Goal: Task Accomplishment & Management: Manage account settings

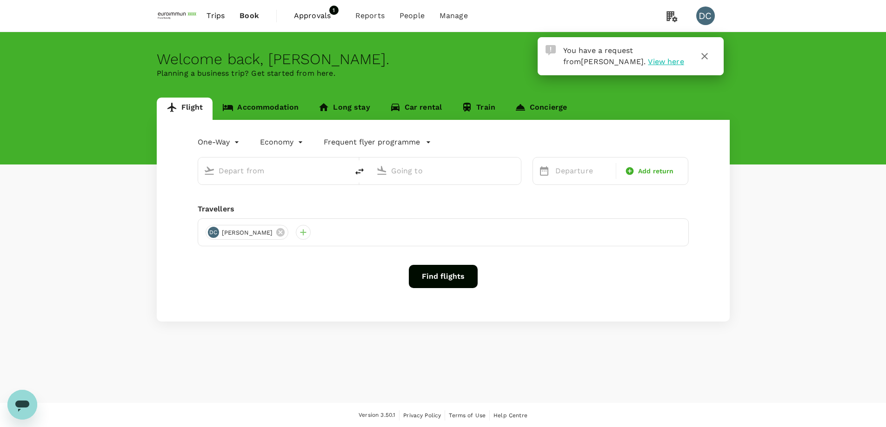
type input "roundtrip"
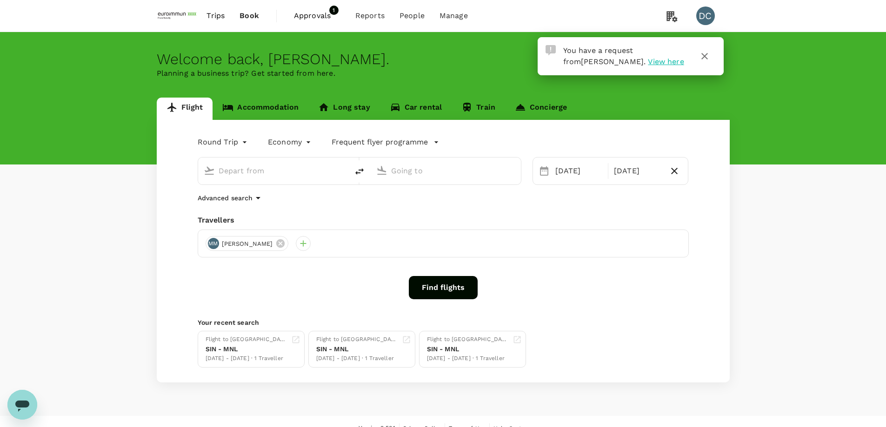
type input "[GEOGRAPHIC_DATA], [GEOGRAPHIC_DATA] (any)"
type input "[PERSON_NAME] Intl (MNL)"
click at [648, 66] on span "View here" at bounding box center [666, 61] width 36 height 9
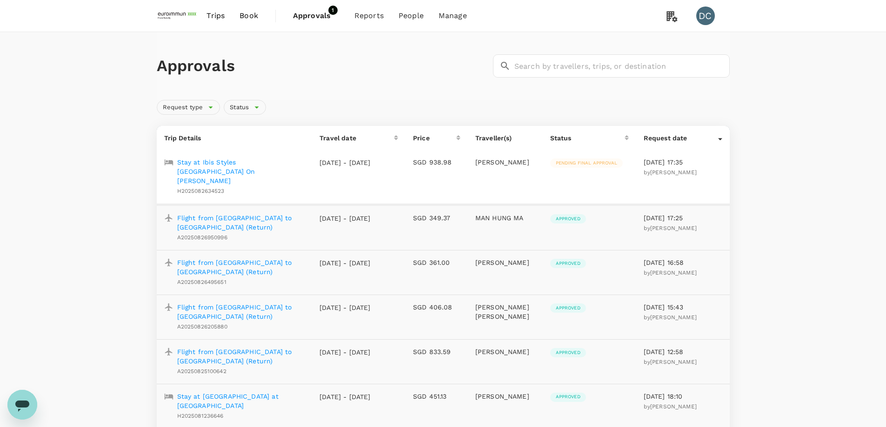
click at [221, 162] on p "Stay at Ibis Styles [GEOGRAPHIC_DATA] On [PERSON_NAME]" at bounding box center [241, 172] width 128 height 28
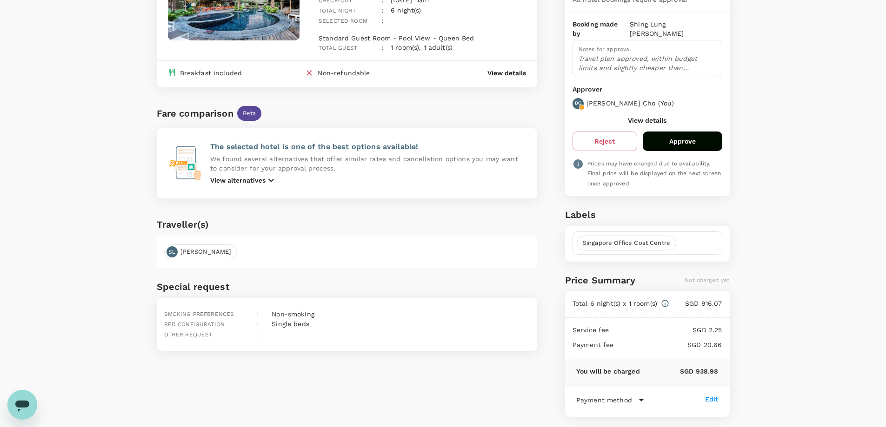
scroll to position [144, 0]
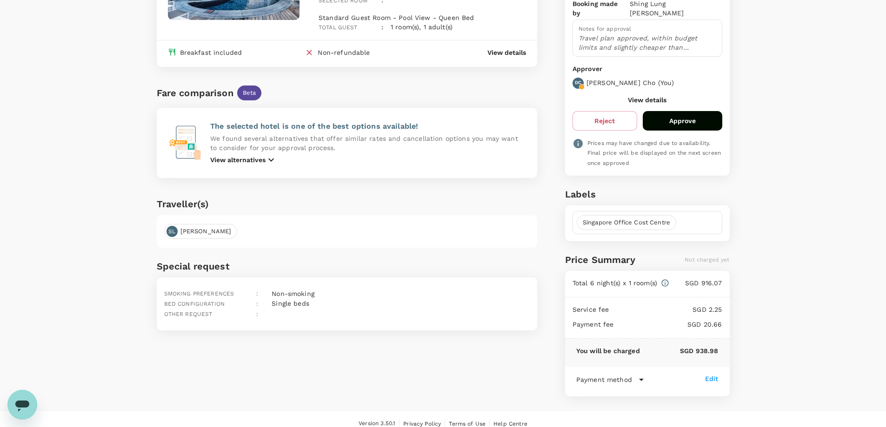
click at [636, 374] on icon at bounding box center [641, 379] width 11 height 11
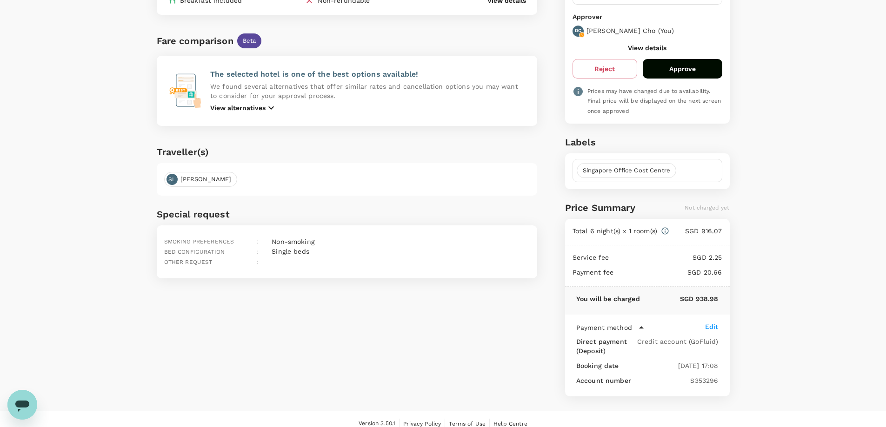
scroll to position [10, 0]
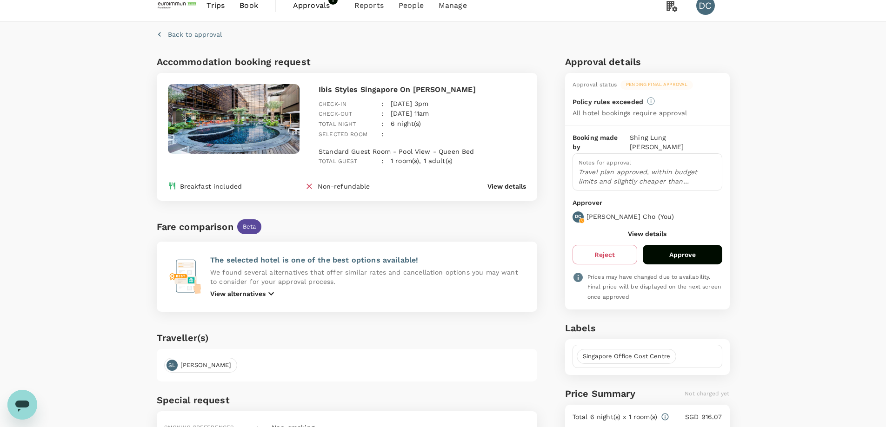
click at [672, 245] on button "Approve" at bounding box center [683, 255] width 80 height 20
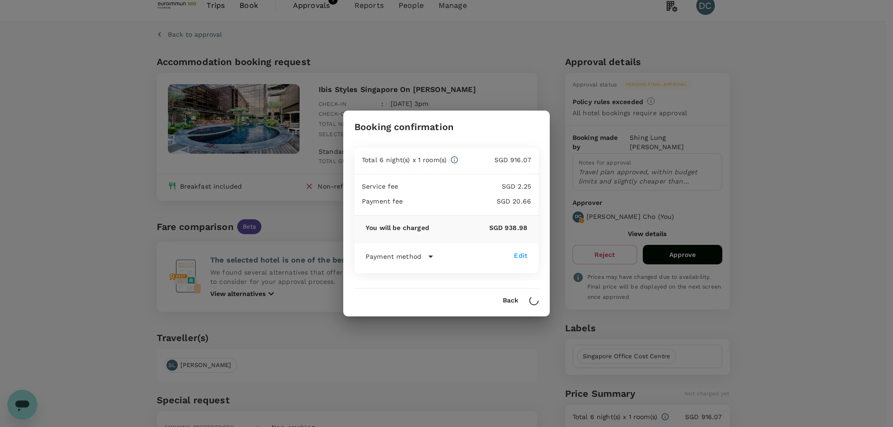
click at [428, 259] on icon at bounding box center [430, 256] width 11 height 11
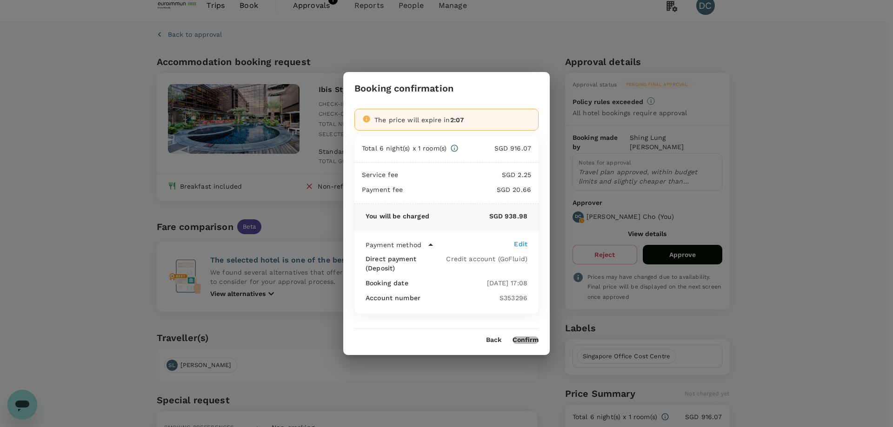
click at [524, 338] on button "Confirm" at bounding box center [525, 340] width 26 height 7
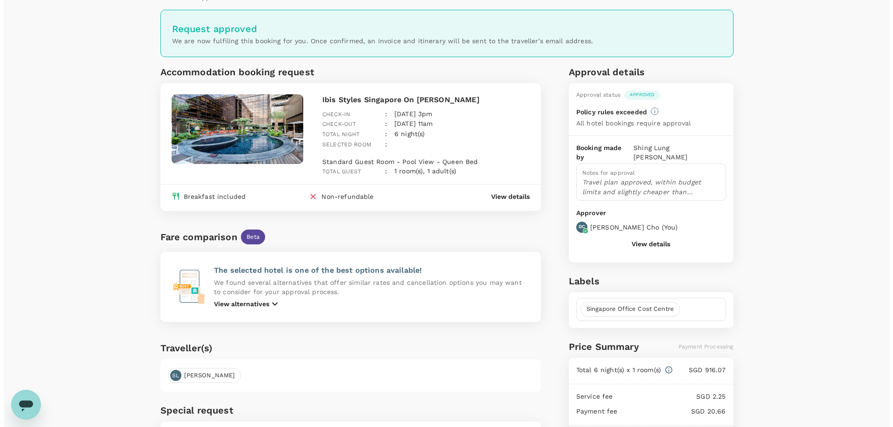
scroll to position [0, 0]
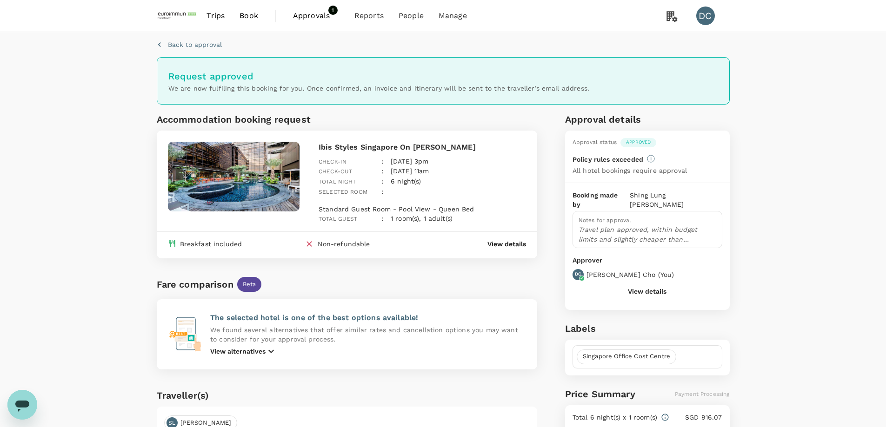
click at [309, 12] on span "Approvals" at bounding box center [316, 15] width 47 height 11
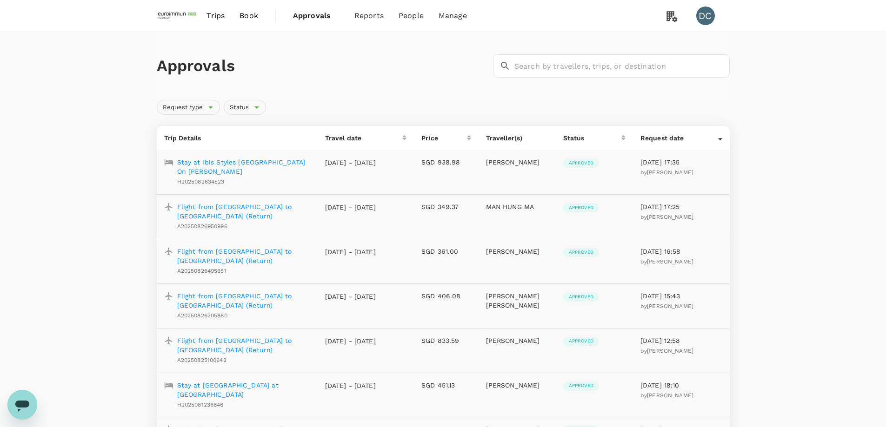
click at [214, 205] on p "Flight from [GEOGRAPHIC_DATA] to [GEOGRAPHIC_DATA] (Return)" at bounding box center [243, 211] width 133 height 19
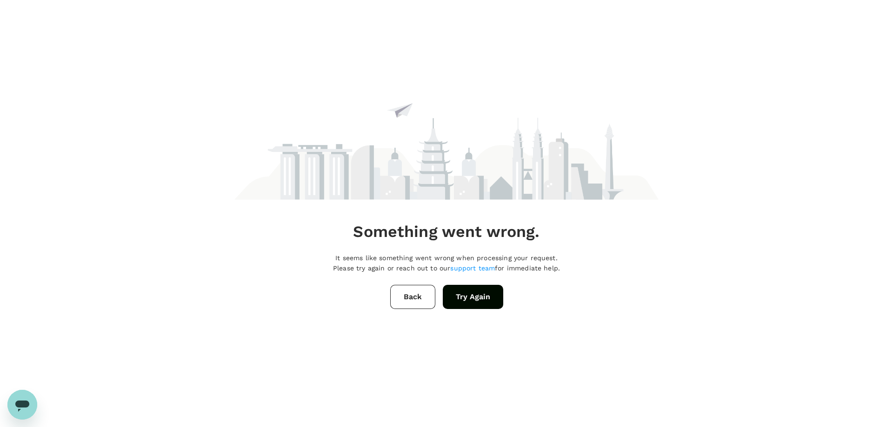
click at [477, 301] on button "Try Again" at bounding box center [473, 297] width 60 height 24
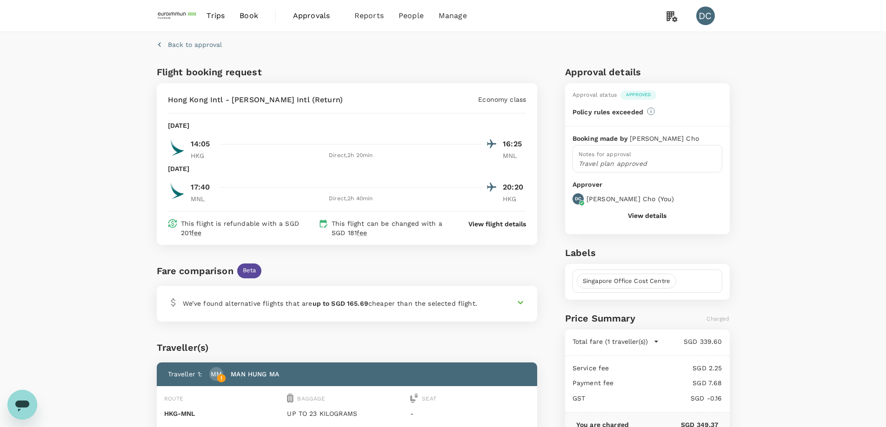
click at [641, 218] on button "View details" at bounding box center [647, 215] width 39 height 7
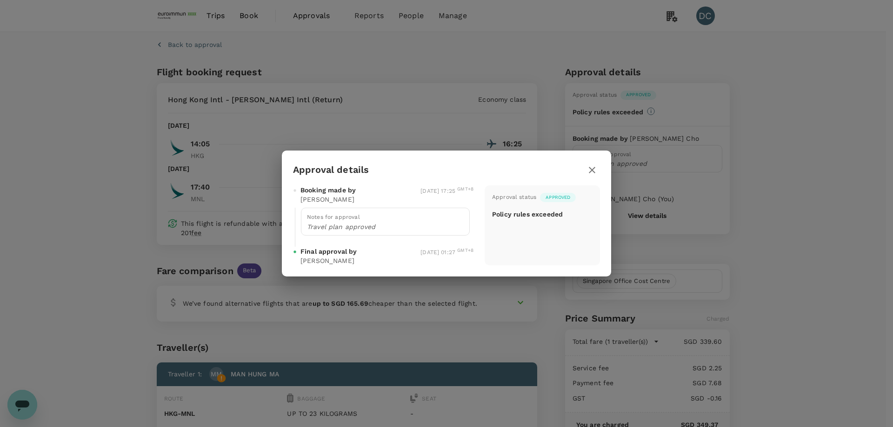
click at [587, 170] on icon "button" at bounding box center [591, 170] width 11 height 11
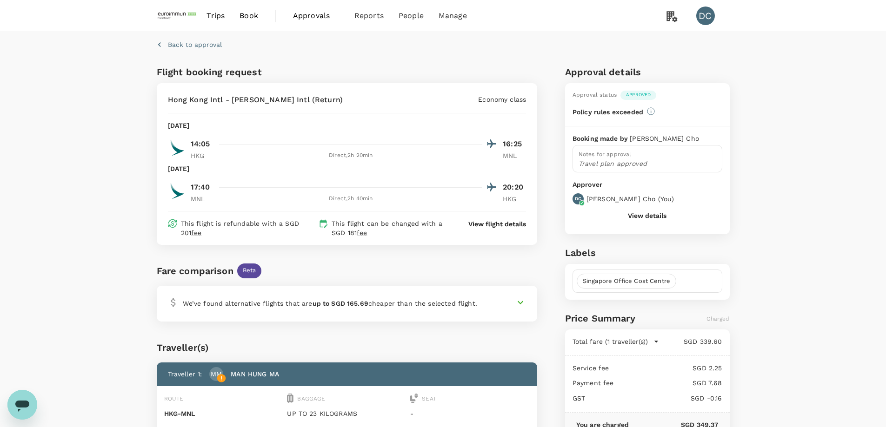
click at [217, 16] on span "Trips" at bounding box center [215, 15] width 18 height 11
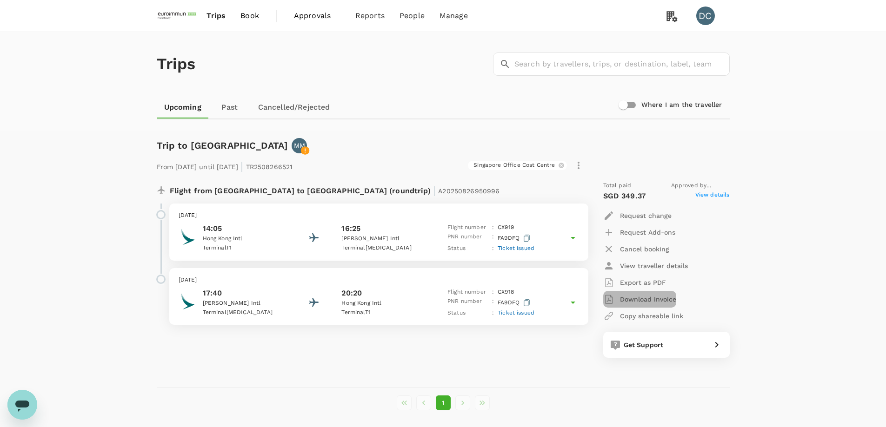
click at [621, 300] on p "Download invoice" at bounding box center [648, 299] width 56 height 9
click at [283, 146] on div "From [DATE] until [DATE] | TR2508266521 [GEOGRAPHIC_DATA] Office Cost Centre Fl…" at bounding box center [436, 256] width 588 height 234
click at [233, 107] on link "Past" at bounding box center [230, 107] width 42 height 22
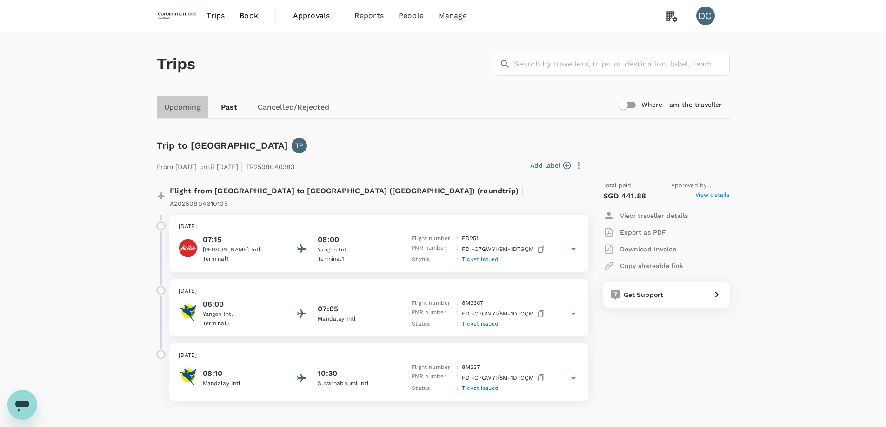
click at [189, 110] on link "Upcoming" at bounding box center [183, 107] width 52 height 22
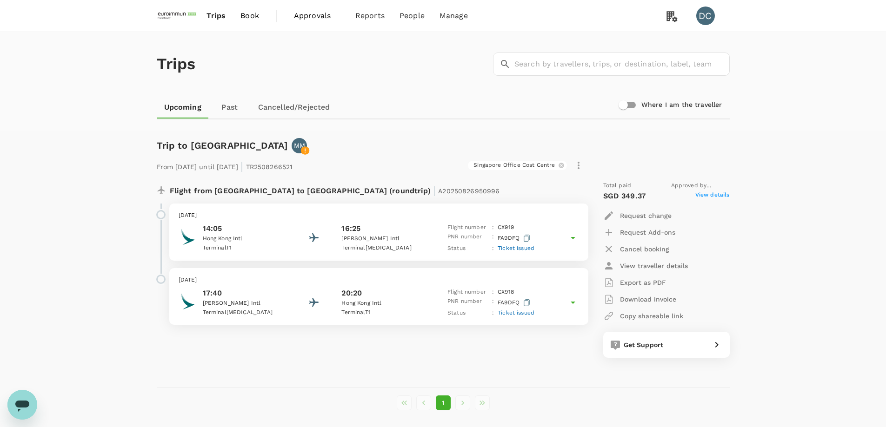
click at [316, 16] on span "Approvals" at bounding box center [317, 15] width 47 height 11
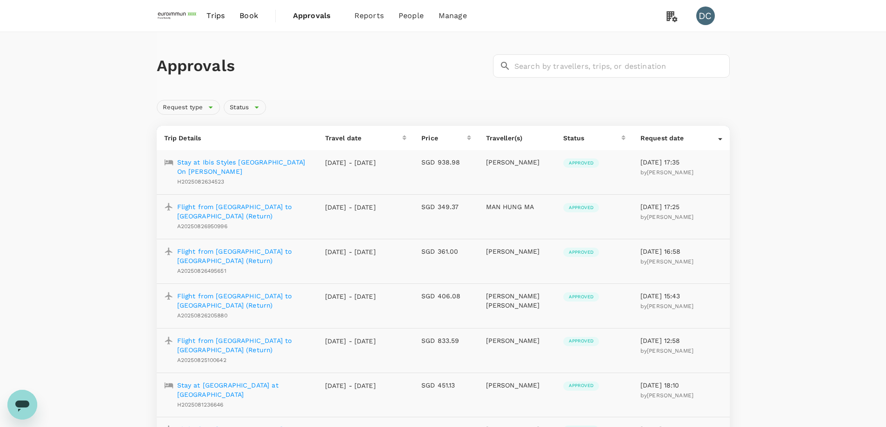
click at [220, 297] on p "Flight from [GEOGRAPHIC_DATA] to [GEOGRAPHIC_DATA] (Return)" at bounding box center [243, 301] width 133 height 19
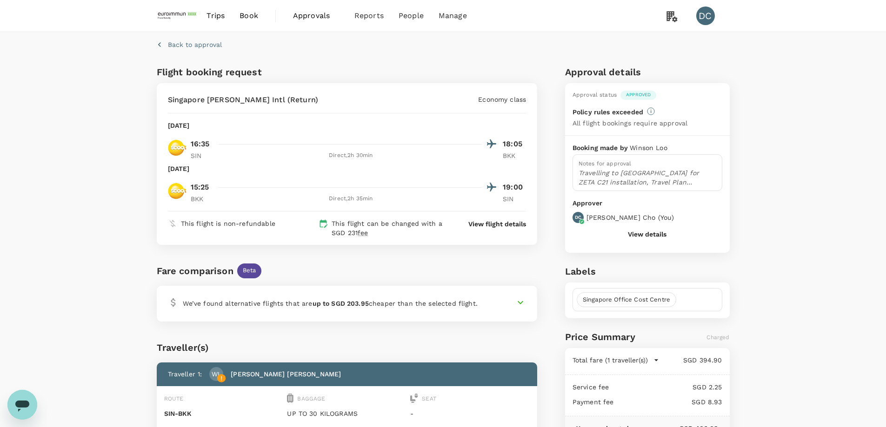
click at [636, 238] on button "View details" at bounding box center [647, 234] width 39 height 7
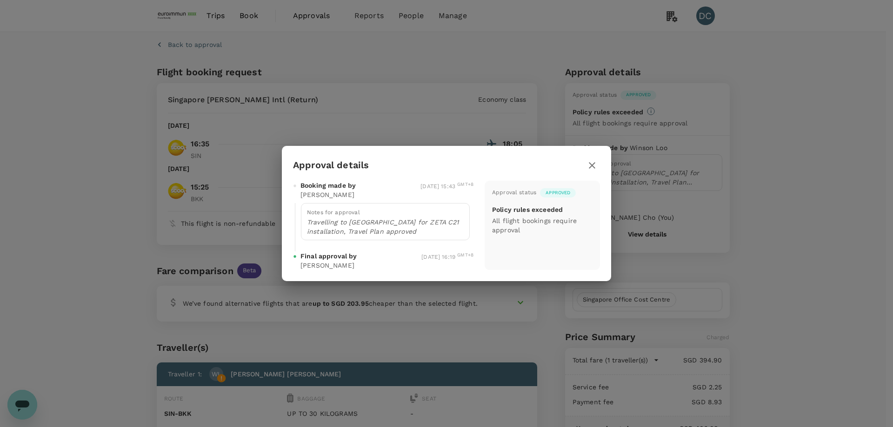
click at [590, 163] on icon "button" at bounding box center [592, 165] width 7 height 7
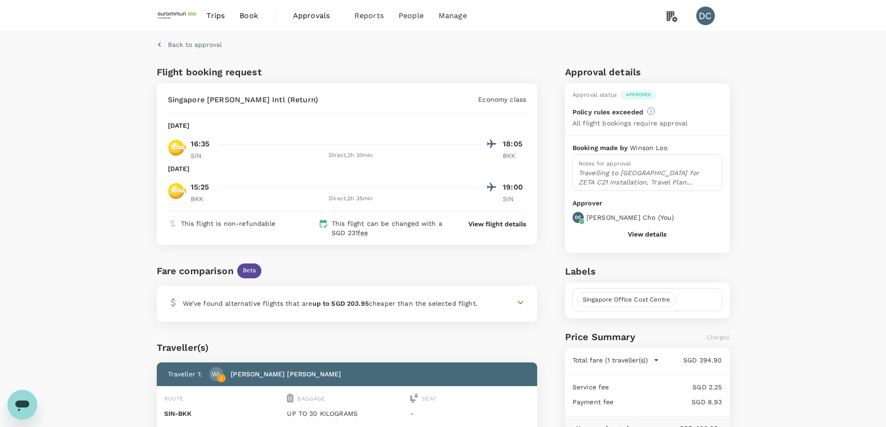
click at [478, 223] on p "View flight details" at bounding box center [497, 223] width 58 height 9
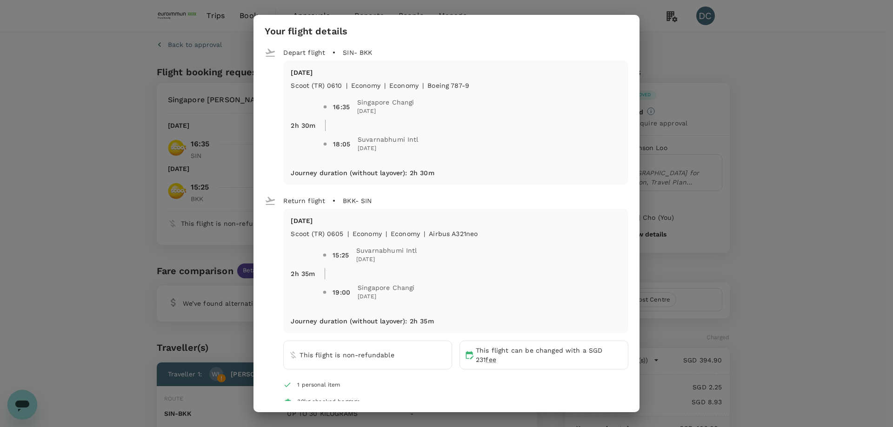
click at [142, 60] on div "Your flight details Depart flight SIN - BKK [DATE] Scoot (TR) 0610 | economy | …" at bounding box center [446, 213] width 893 height 427
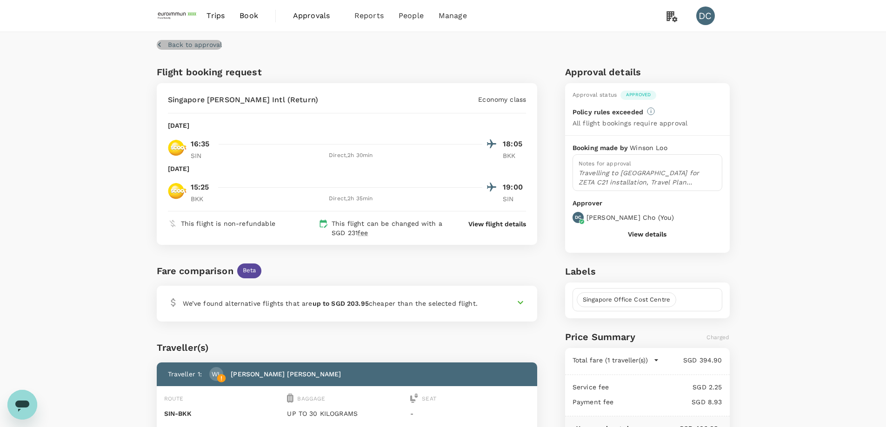
click at [177, 46] on p "Back to approval" at bounding box center [195, 44] width 54 height 9
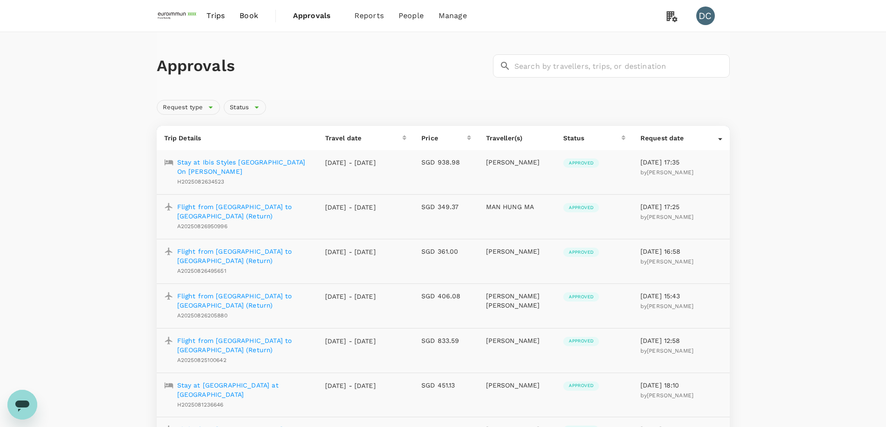
click at [209, 295] on p "Flight from [GEOGRAPHIC_DATA] to [GEOGRAPHIC_DATA] (Return)" at bounding box center [243, 301] width 133 height 19
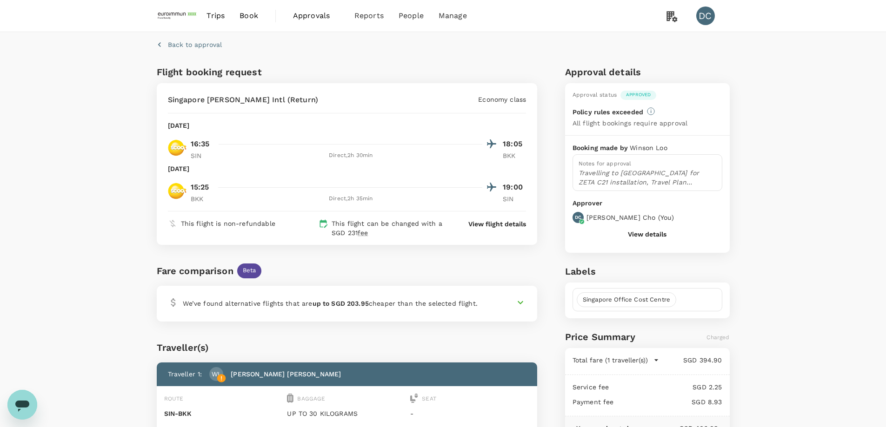
click at [632, 237] on button "View details" at bounding box center [647, 234] width 39 height 7
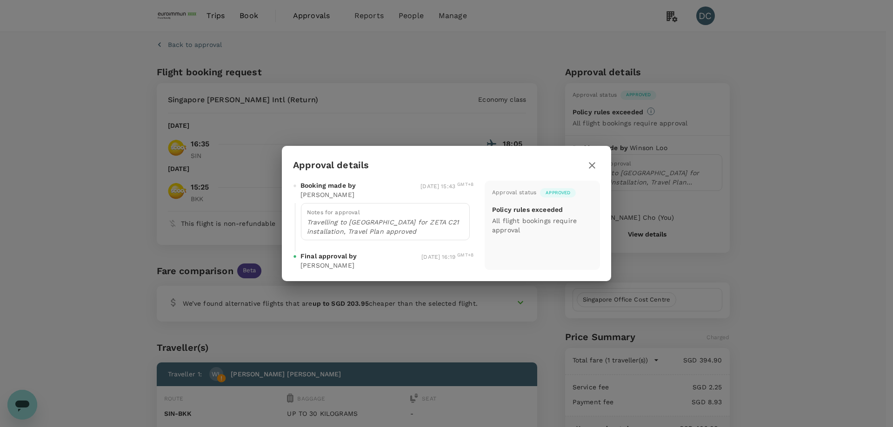
click at [590, 167] on icon "button" at bounding box center [591, 165] width 11 height 11
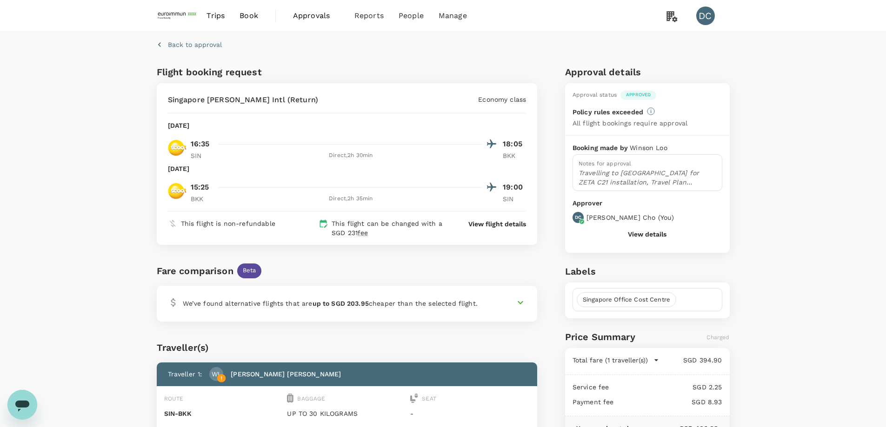
click at [221, 15] on span "Trips" at bounding box center [215, 15] width 18 height 11
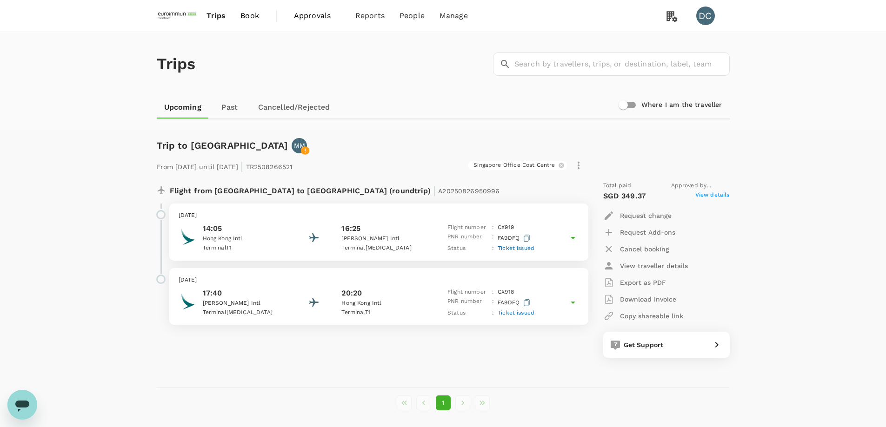
scroll to position [38, 0]
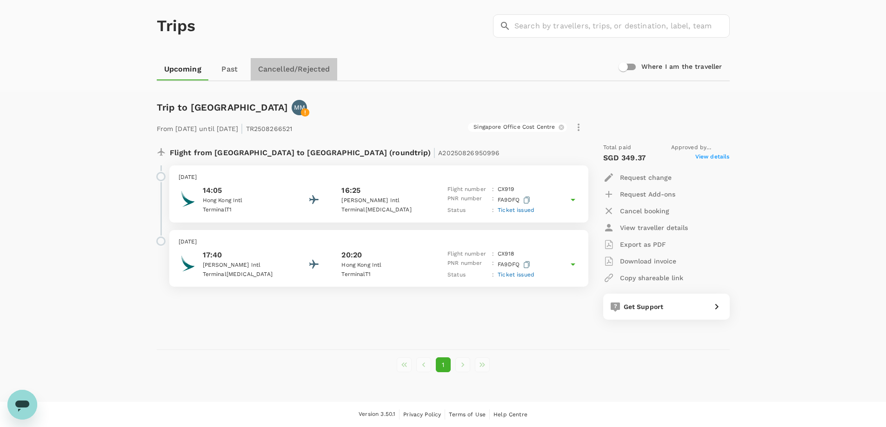
click at [314, 74] on link "Cancelled/Rejected" at bounding box center [294, 69] width 87 height 22
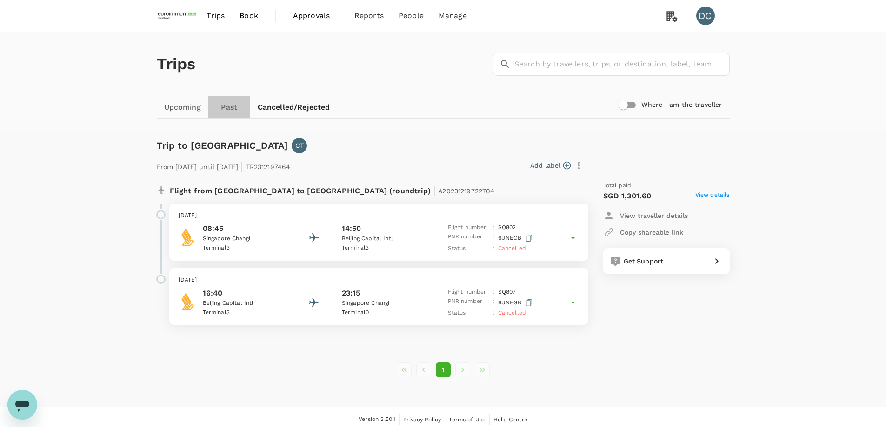
click at [226, 105] on link "Past" at bounding box center [229, 107] width 42 height 22
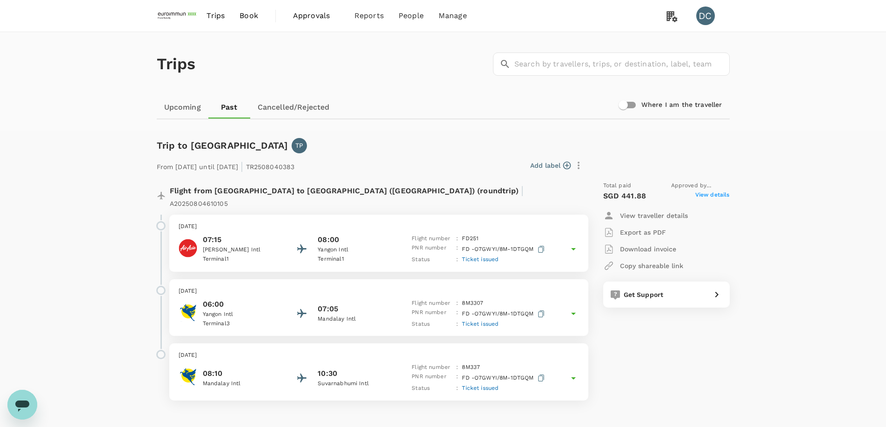
click at [197, 102] on link "Upcoming" at bounding box center [183, 107] width 52 height 22
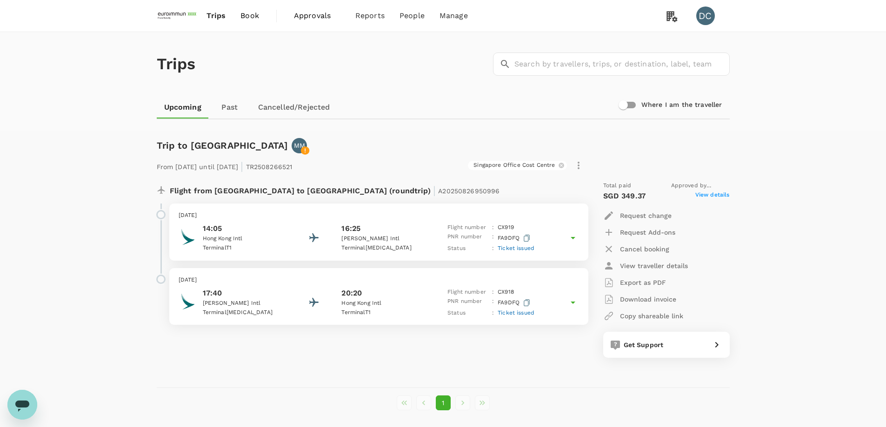
click at [300, 19] on span "Approvals" at bounding box center [317, 15] width 47 height 11
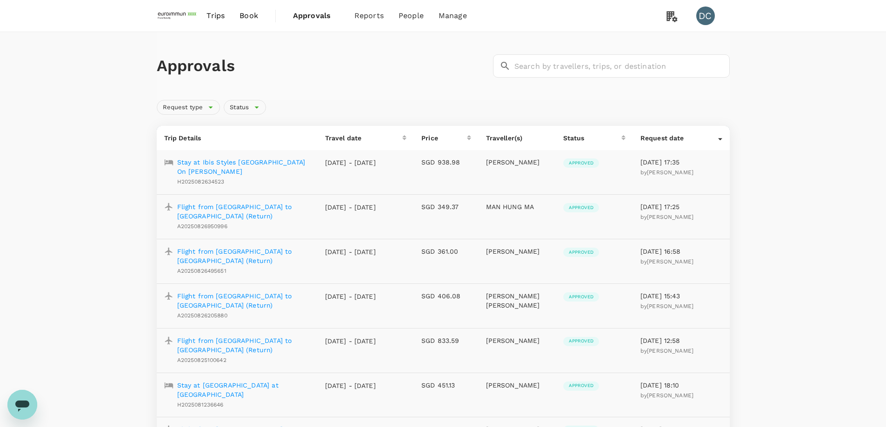
scroll to position [47, 0]
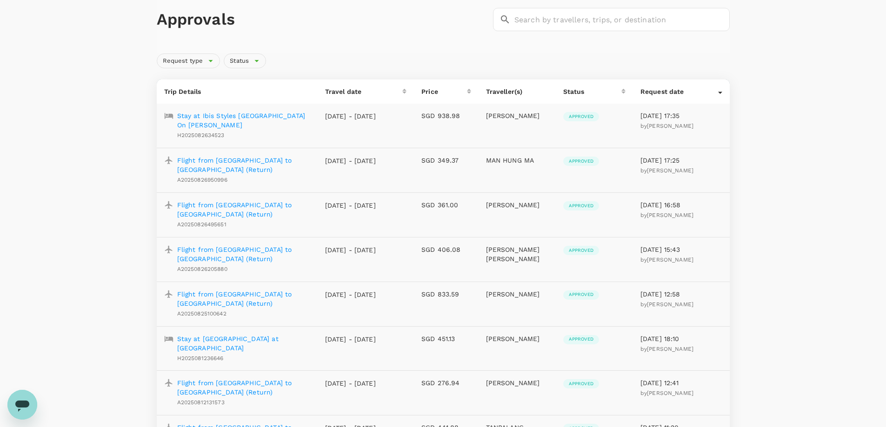
click at [365, 93] on div "Travel date" at bounding box center [364, 91] width 78 height 9
click at [354, 93] on div "Travel date" at bounding box center [364, 91] width 78 height 9
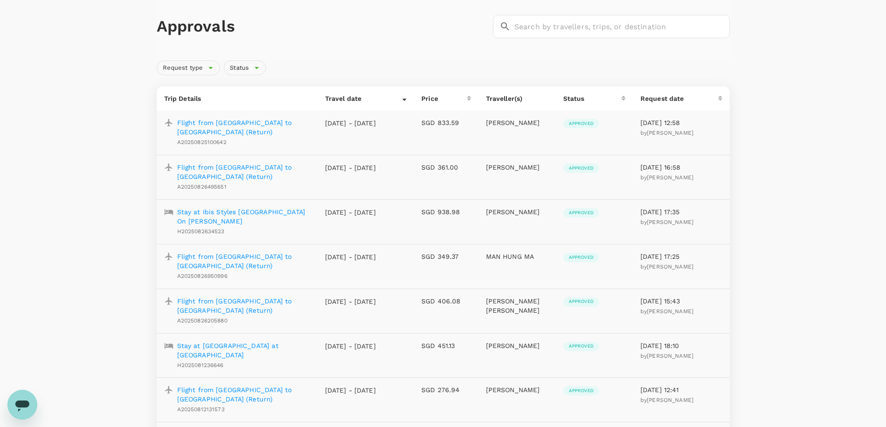
click at [191, 305] on p "Flight from [GEOGRAPHIC_DATA] to [GEOGRAPHIC_DATA] (Return)" at bounding box center [243, 306] width 133 height 19
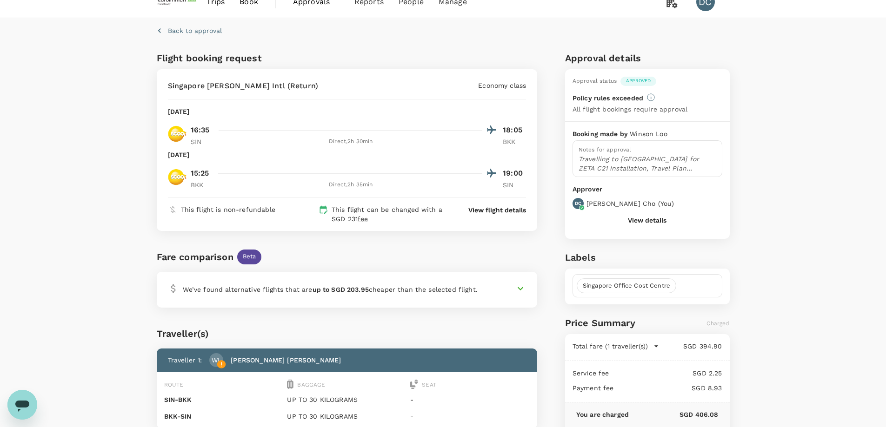
scroll to position [13, 0]
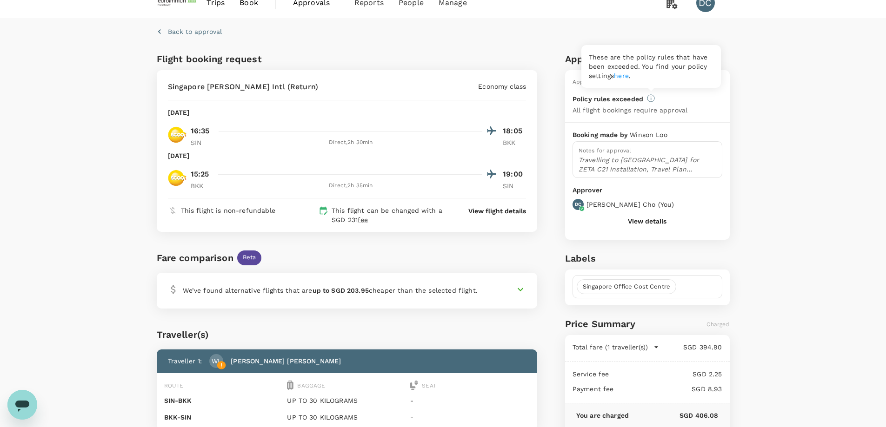
click at [621, 78] on link "here" at bounding box center [621, 75] width 15 height 7
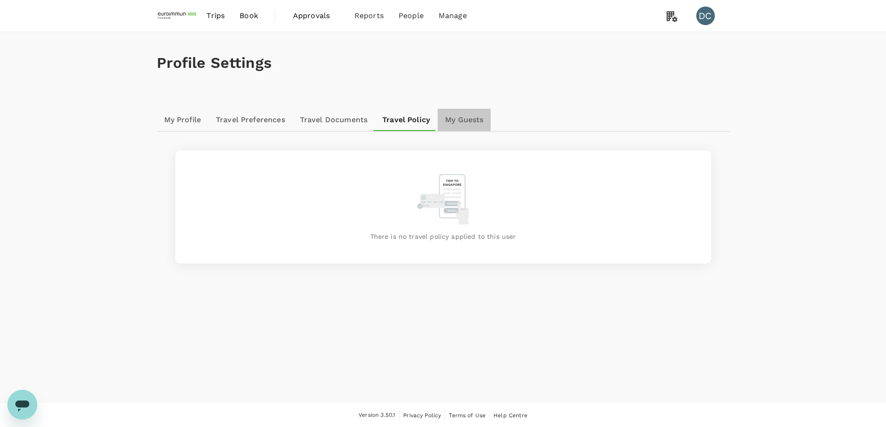
click at [450, 120] on link "My Guests" at bounding box center [464, 120] width 53 height 22
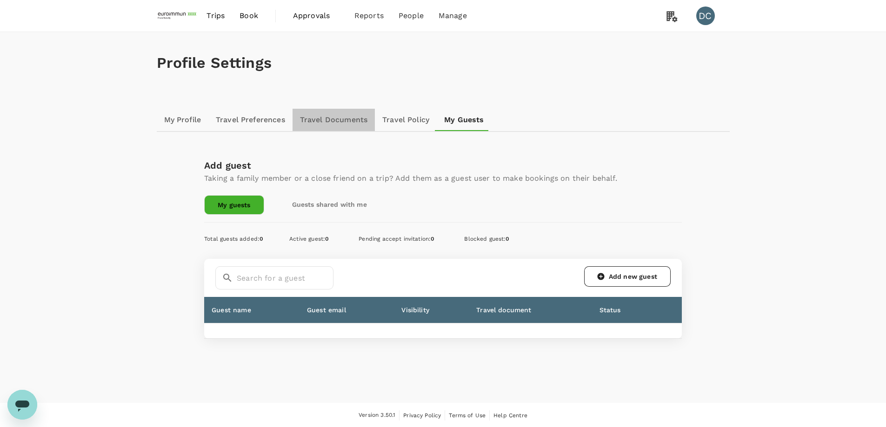
click at [355, 120] on link "Travel Documents" at bounding box center [334, 120] width 82 height 22
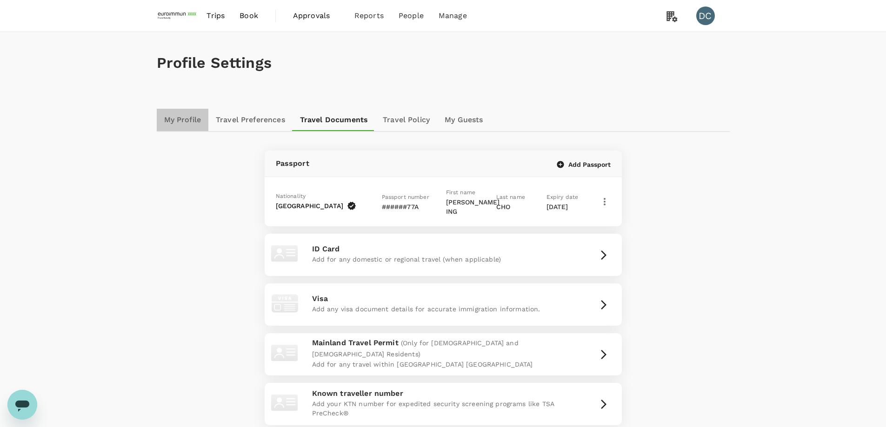
click at [189, 118] on link "My Profile" at bounding box center [183, 120] width 52 height 22
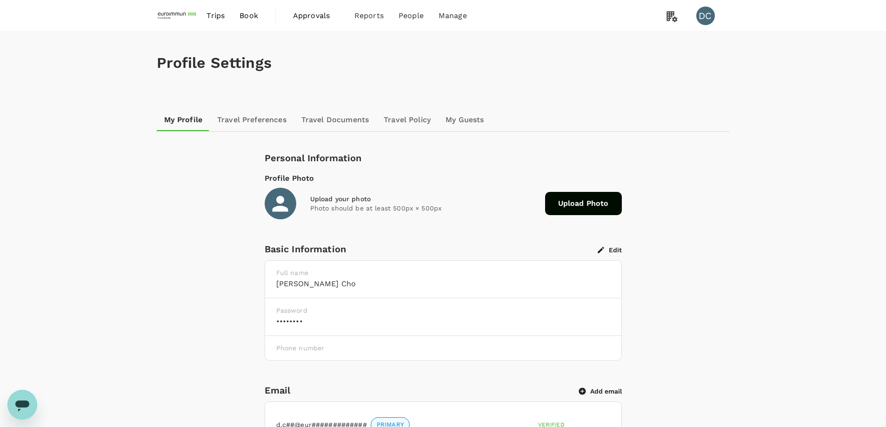
click at [237, 122] on link "Travel Preferences" at bounding box center [252, 120] width 84 height 22
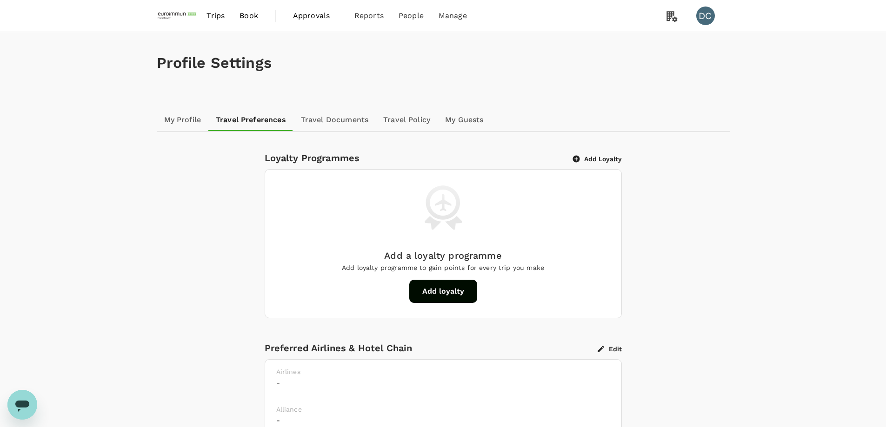
click at [321, 116] on link "Travel Documents" at bounding box center [334, 120] width 82 height 22
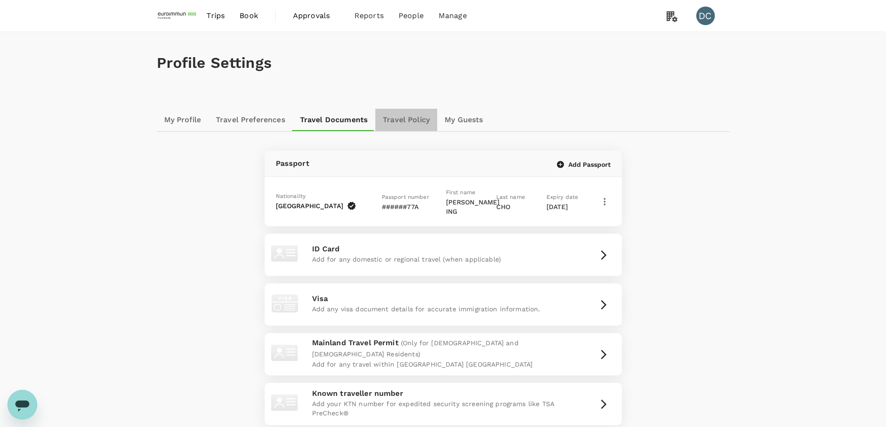
click at [400, 123] on link "Travel Policy" at bounding box center [406, 120] width 62 height 22
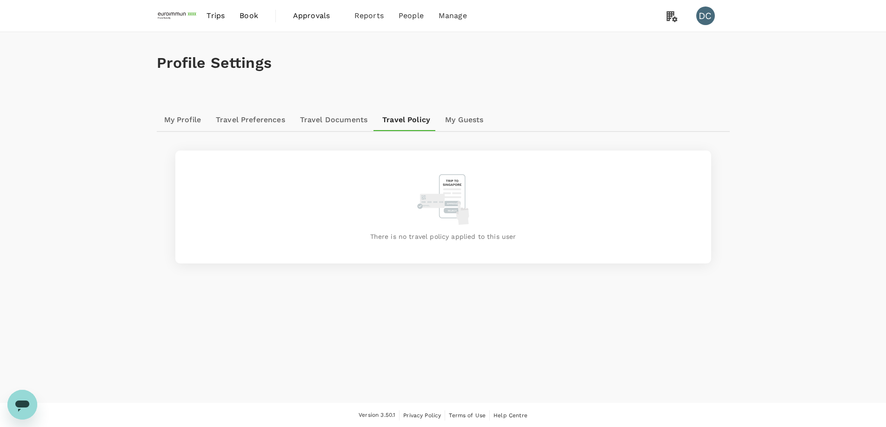
click at [464, 124] on link "My Guests" at bounding box center [464, 120] width 53 height 22
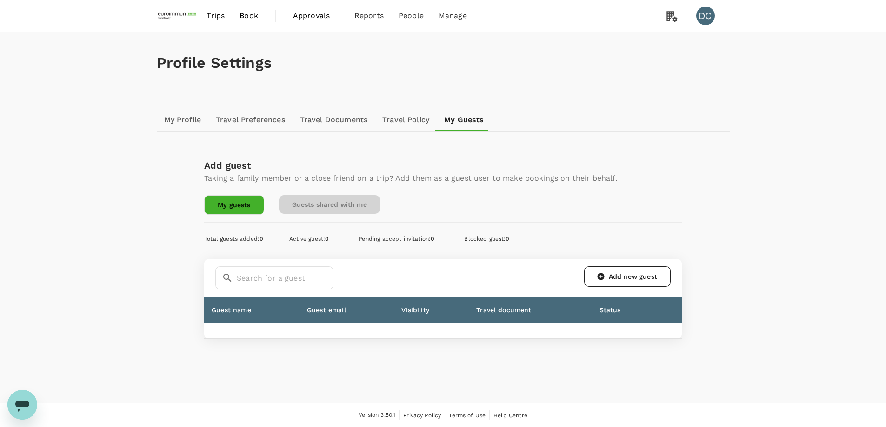
click at [325, 205] on link "Guests shared with me" at bounding box center [329, 204] width 101 height 19
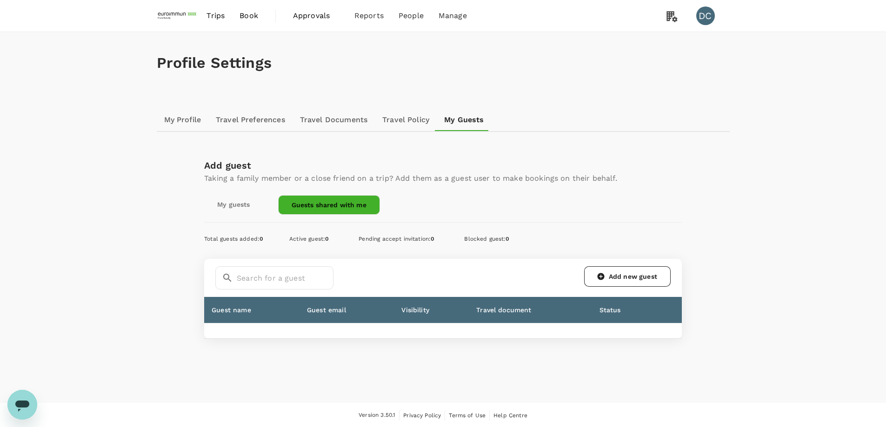
click at [213, 17] on span "Trips" at bounding box center [215, 15] width 18 height 11
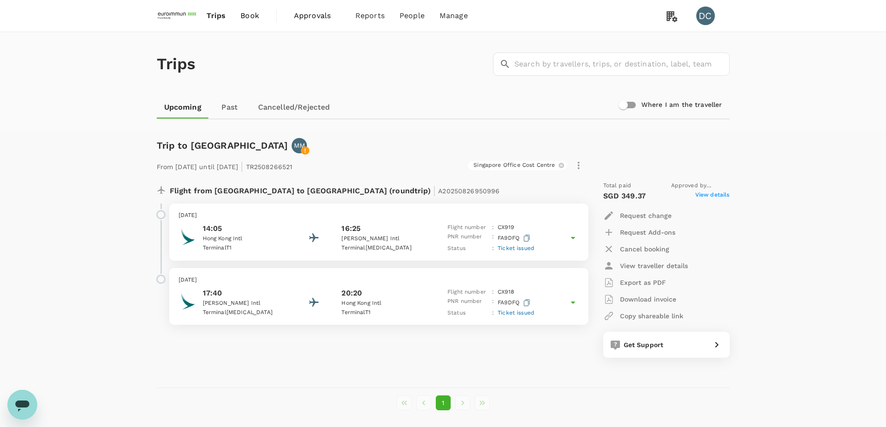
click at [259, 18] on link "Book" at bounding box center [249, 16] width 33 height 32
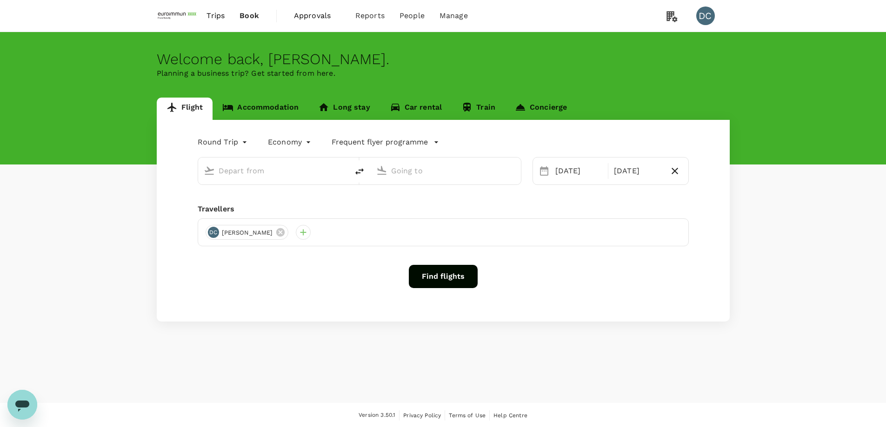
type input "[GEOGRAPHIC_DATA], [GEOGRAPHIC_DATA] (any)"
type input "[PERSON_NAME] Intl (MNL)"
type input "[GEOGRAPHIC_DATA], [GEOGRAPHIC_DATA] (any)"
type input "[PERSON_NAME] Intl (MNL)"
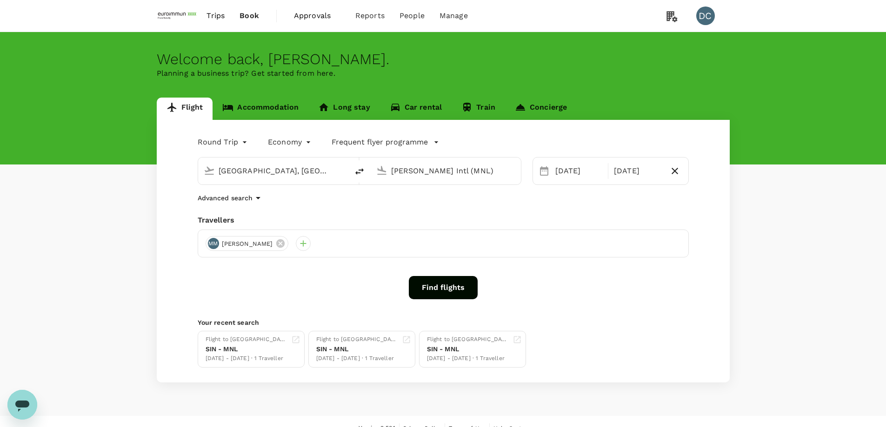
click at [296, 18] on span "Approvals" at bounding box center [317, 15] width 47 height 11
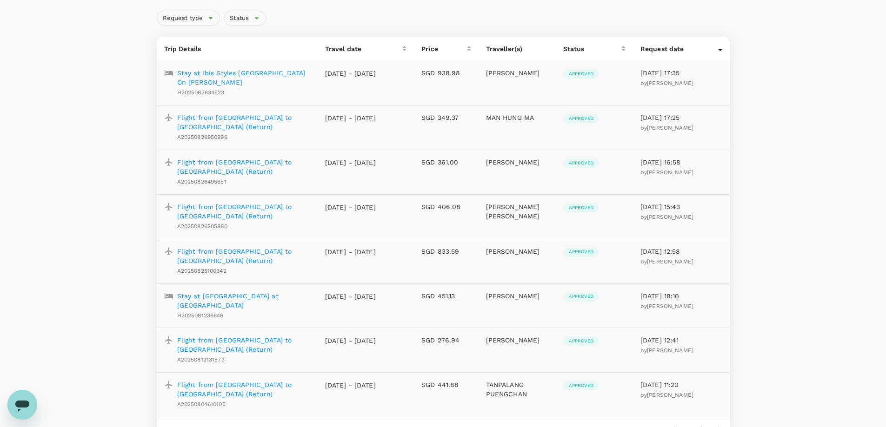
scroll to position [93, 0]
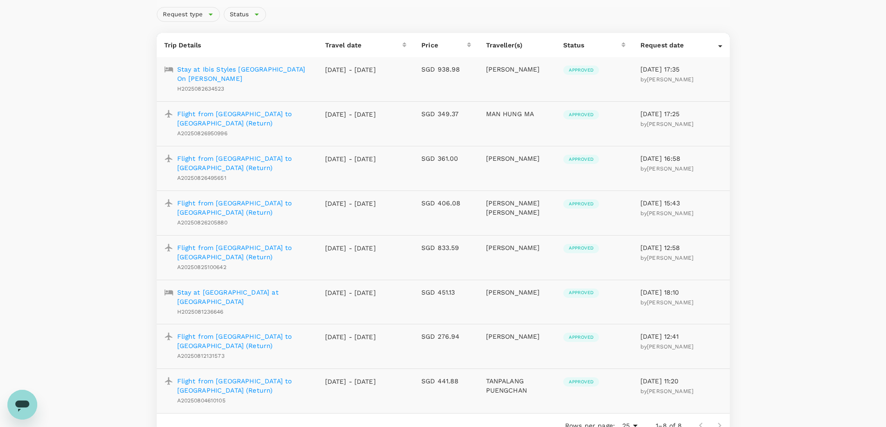
click at [217, 250] on p "Flight from [GEOGRAPHIC_DATA] to [GEOGRAPHIC_DATA] (Return)" at bounding box center [243, 252] width 133 height 19
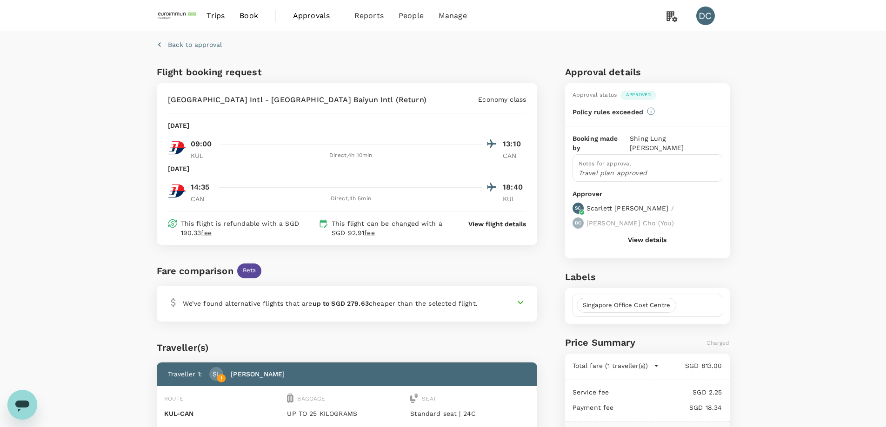
click at [655, 236] on button "View details" at bounding box center [647, 239] width 39 height 7
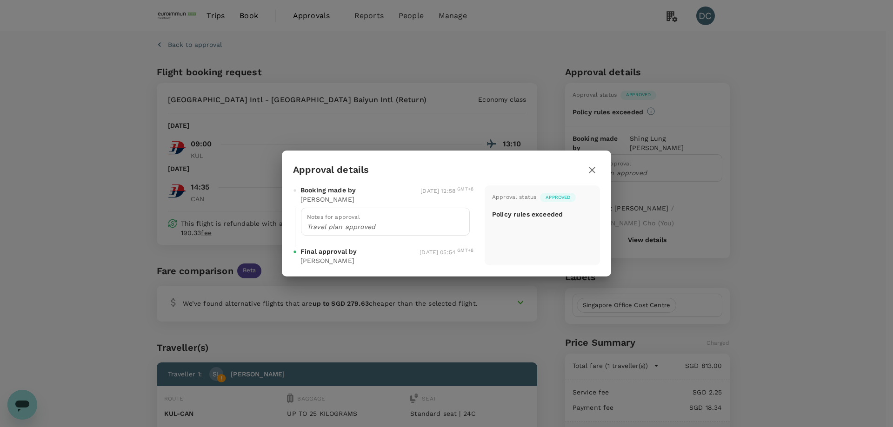
click at [592, 169] on icon "button" at bounding box center [591, 170] width 11 height 11
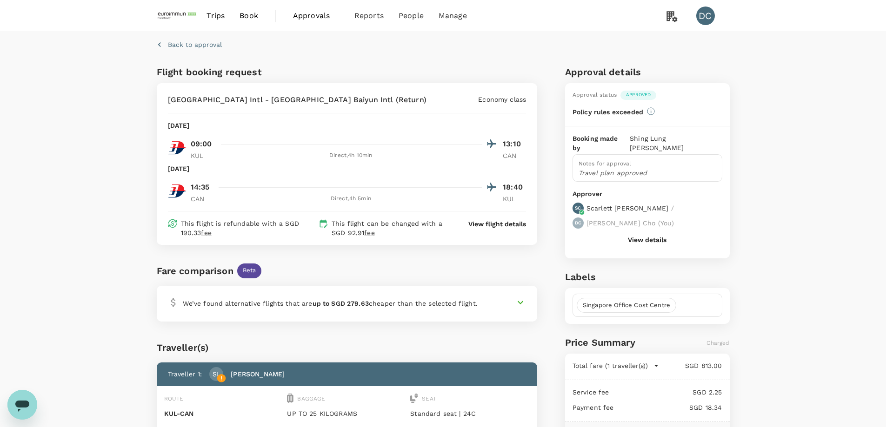
click at [512, 226] on p "View flight details" at bounding box center [497, 223] width 58 height 9
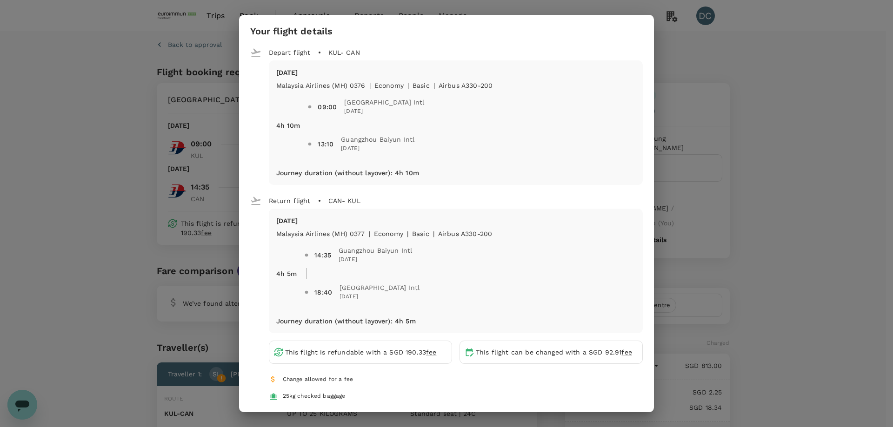
click at [745, 99] on div "Your flight details Depart flight KUL - CAN [DATE] Malaysia Airlines (MH) 0376 …" at bounding box center [446, 213] width 893 height 427
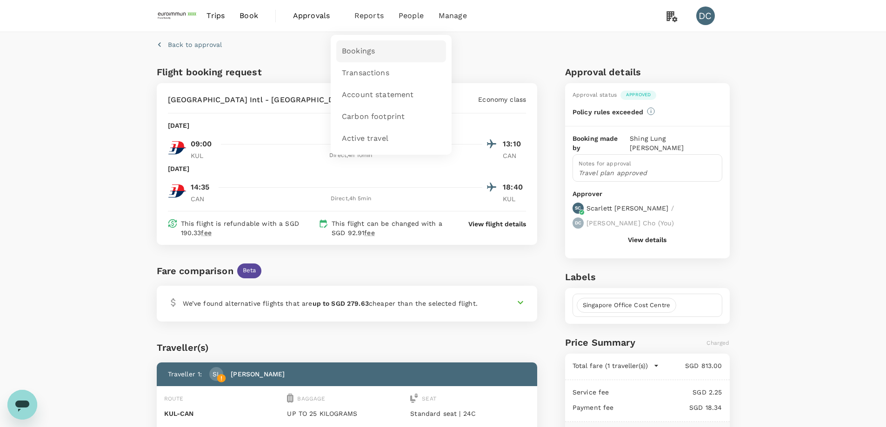
click at [359, 50] on span "Bookings" at bounding box center [358, 51] width 33 height 11
